Goal: Task Accomplishment & Management: Complete application form

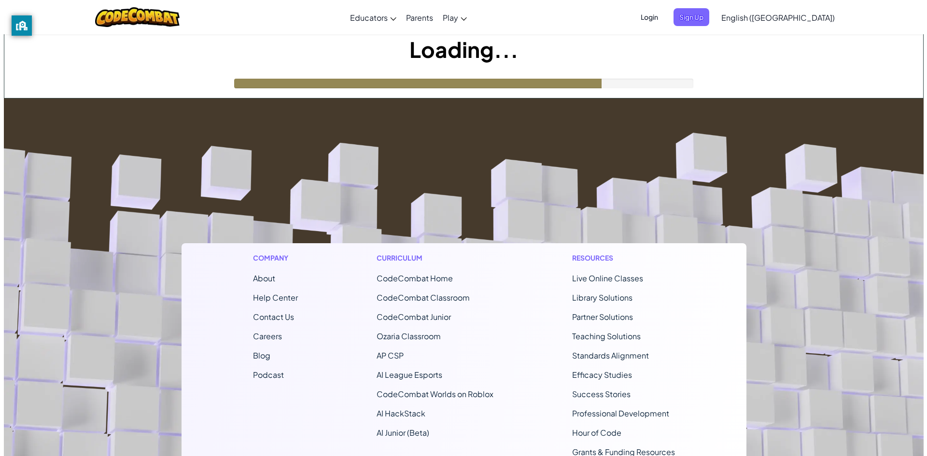
scroll to position [48, 0]
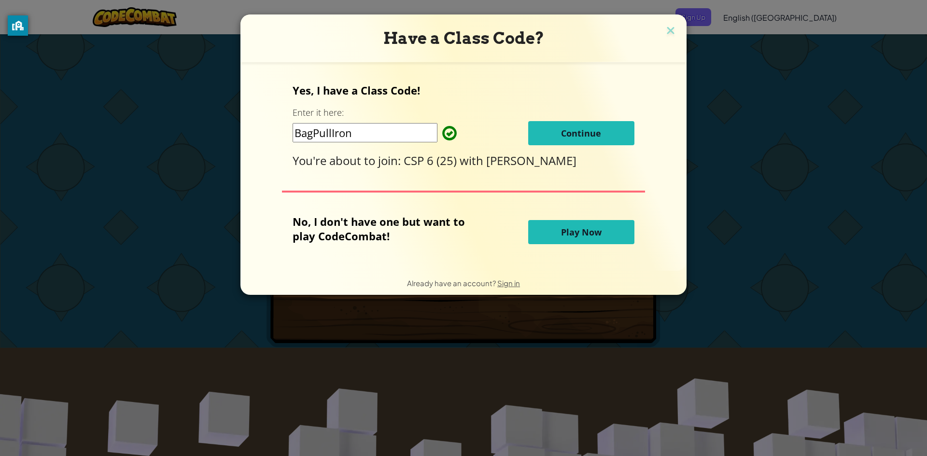
click at [625, 134] on button "Continue" at bounding box center [581, 133] width 106 height 24
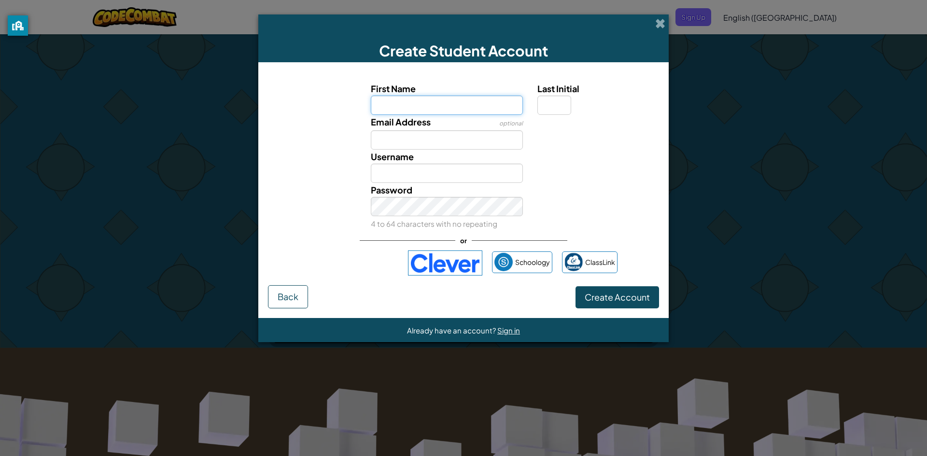
click at [475, 106] on input "First Name" at bounding box center [447, 105] width 153 height 19
type input "5"
type input "Baron"
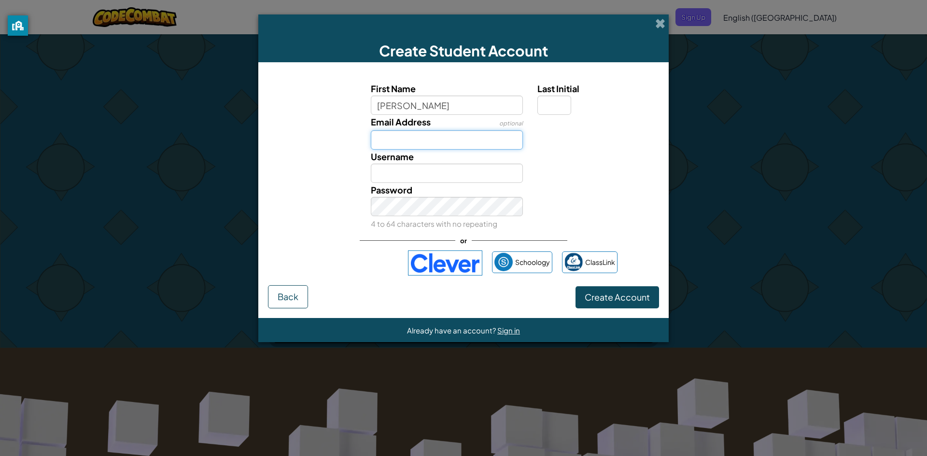
type input "Baron"
click at [474, 136] on input "Email Address" at bounding box center [447, 139] width 153 height 19
type input "57166@oxfordwildcats.org"
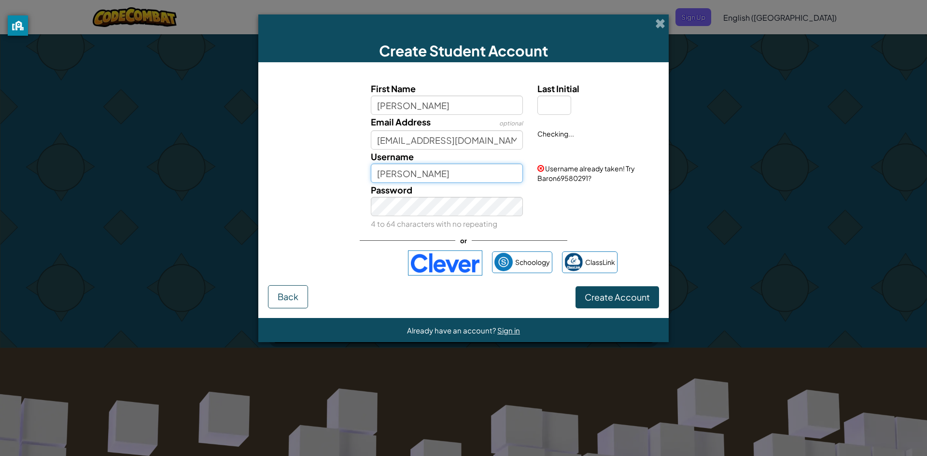
click at [471, 167] on input "Baron" at bounding box center [447, 173] width 153 height 19
type input "Thekeckster13"
click at [576, 286] on button "Create Account" at bounding box center [618, 297] width 84 height 22
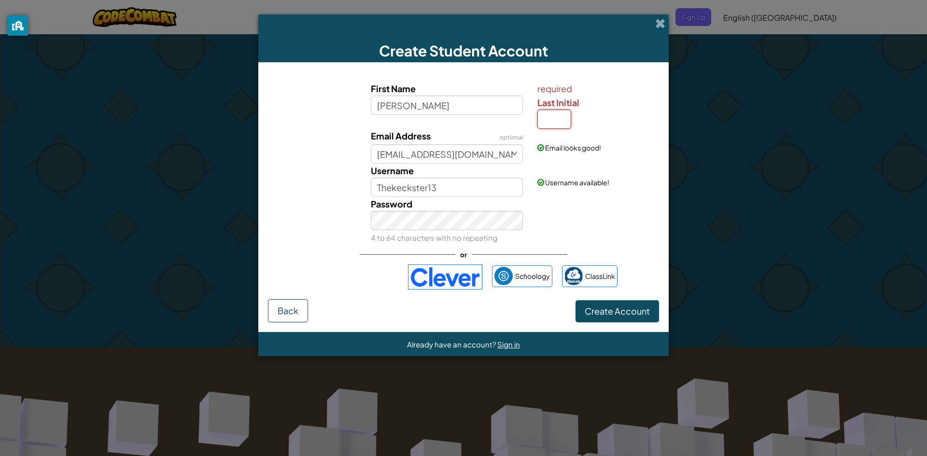
click at [566, 113] on input "Last Initial" at bounding box center [555, 119] width 34 height 19
type input "K"
type input "BaronK"
click at [627, 311] on span "Create Account" at bounding box center [617, 311] width 65 height 11
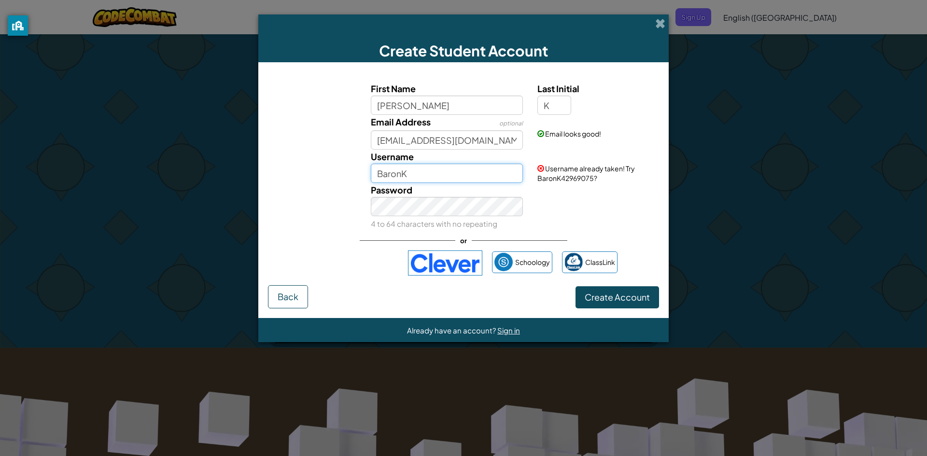
drag, startPoint x: 490, startPoint y: 177, endPoint x: 364, endPoint y: 184, distance: 125.8
click at [364, 184] on div "First Name Baron Last Initial K Email Address optional 57166@oxfordwildcats.org…" at bounding box center [463, 156] width 386 height 149
type input "Thekeckster13"
click at [604, 296] on button "Create Account" at bounding box center [618, 297] width 84 height 22
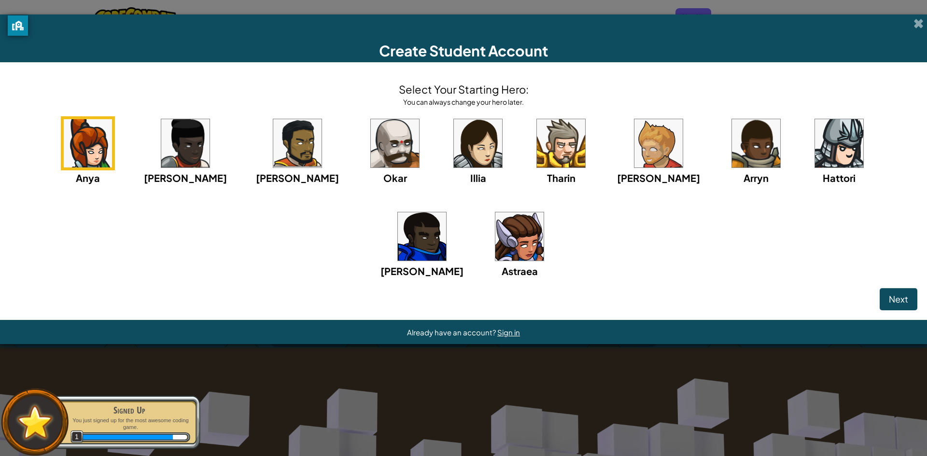
click at [371, 143] on img at bounding box center [395, 143] width 48 height 48
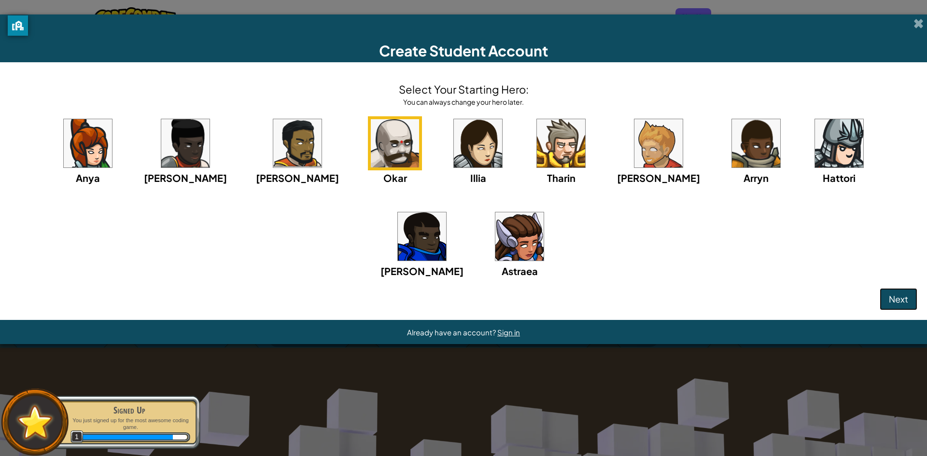
click at [888, 296] on button "Next" at bounding box center [899, 299] width 38 height 22
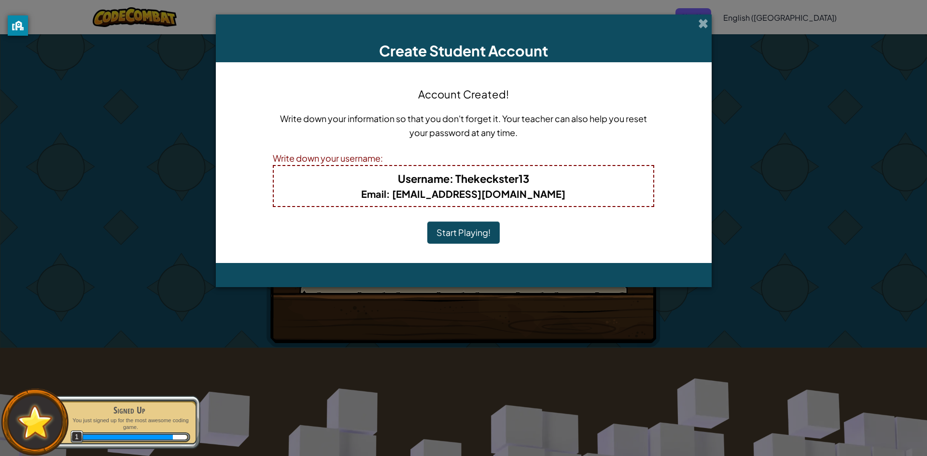
click at [481, 237] on button "Start Playing!" at bounding box center [463, 233] width 72 height 22
